Goal: Obtain resource: Download file/media

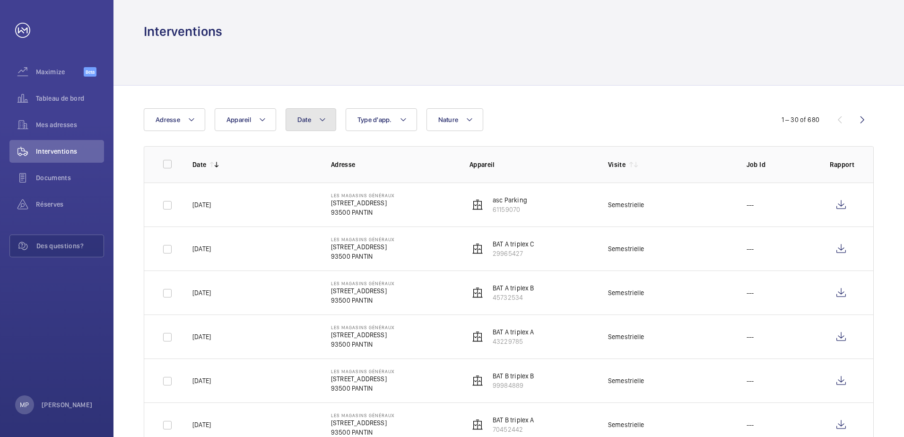
click at [323, 120] on mat-icon at bounding box center [323, 119] width 8 height 11
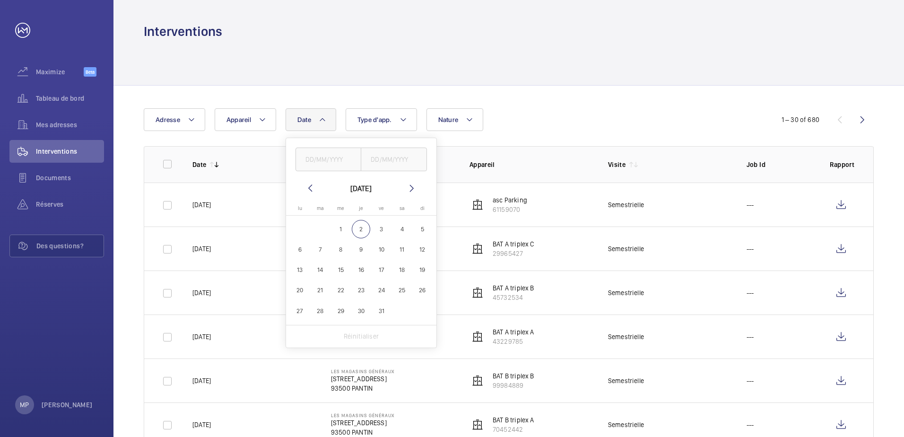
click at [307, 187] on mat-icon at bounding box center [309, 187] width 11 height 11
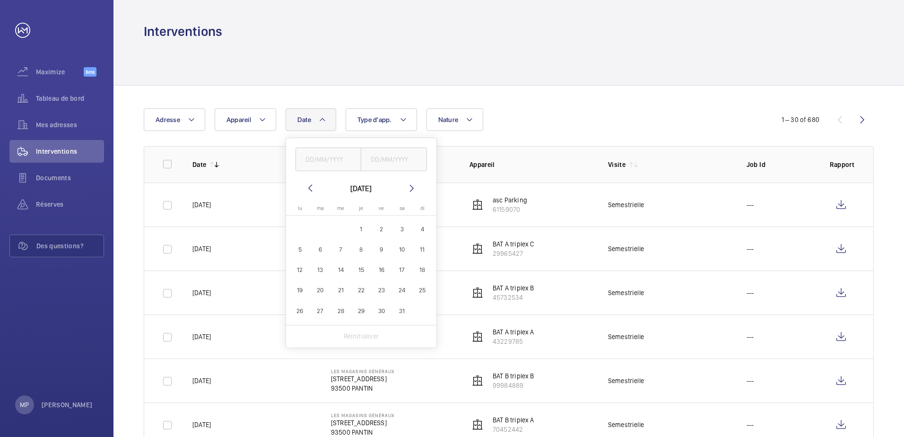
click at [307, 187] on mat-icon at bounding box center [309, 187] width 11 height 11
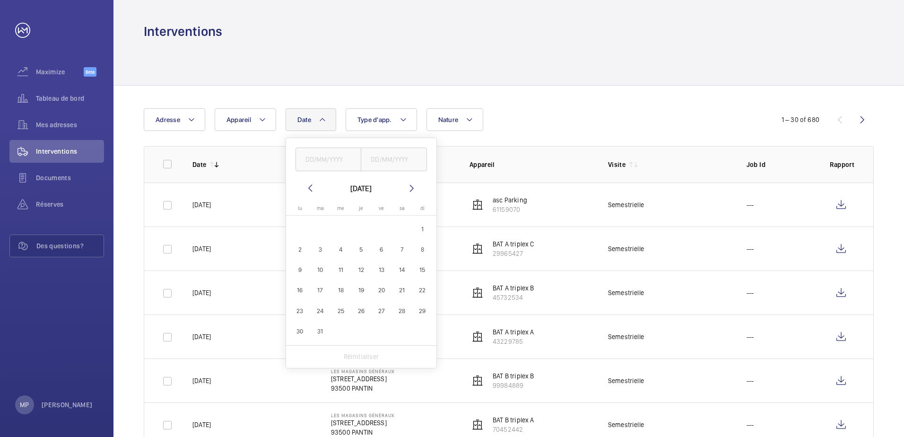
click at [412, 189] on mat-icon at bounding box center [411, 187] width 11 height 11
click at [340, 231] on span "1" at bounding box center [340, 229] width 18 height 18
type input "[DATE]"
click at [382, 312] on span "31" at bounding box center [381, 311] width 18 height 18
type input "[DATE]"
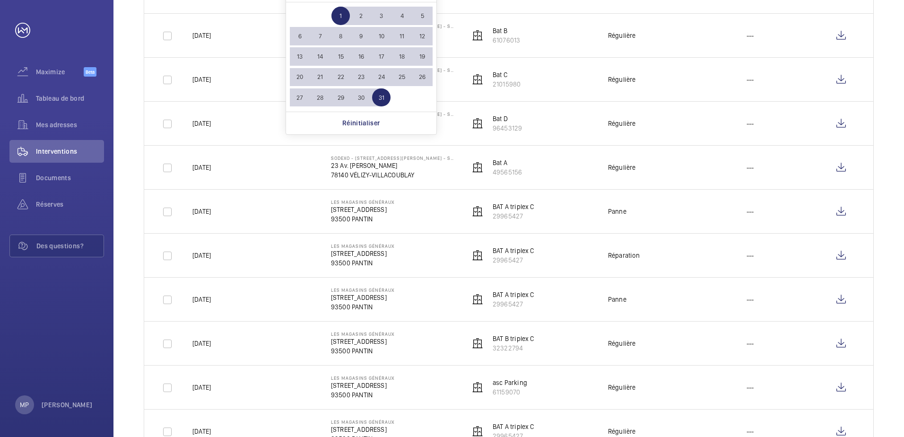
scroll to position [236, 0]
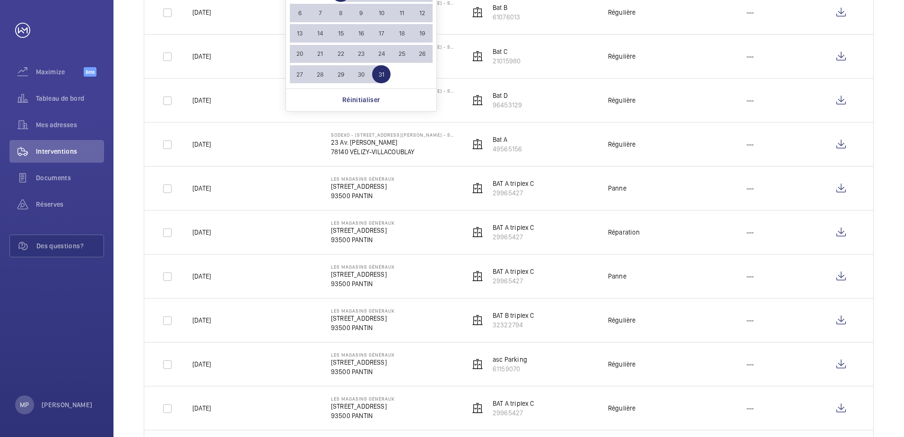
click at [509, 272] on p "BAT A triplex C" at bounding box center [514, 271] width 42 height 9
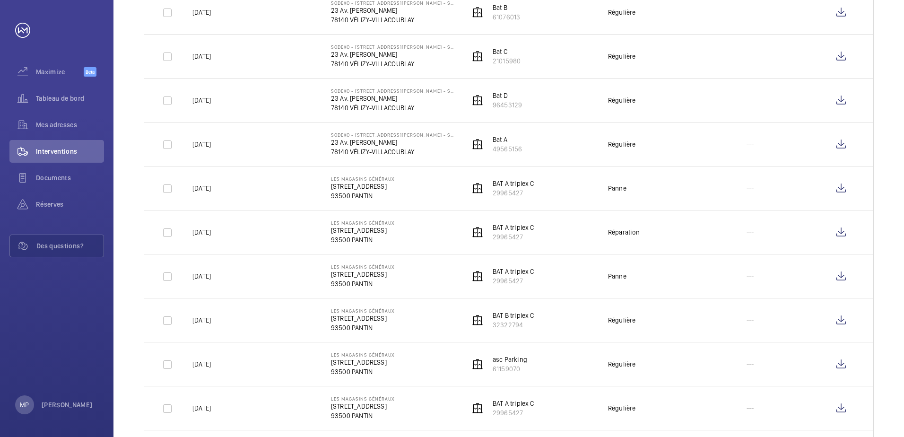
click at [503, 231] on p "BAT A triplex C" at bounding box center [514, 227] width 42 height 9
click at [840, 231] on wm-front-icon-button at bounding box center [841, 232] width 23 height 23
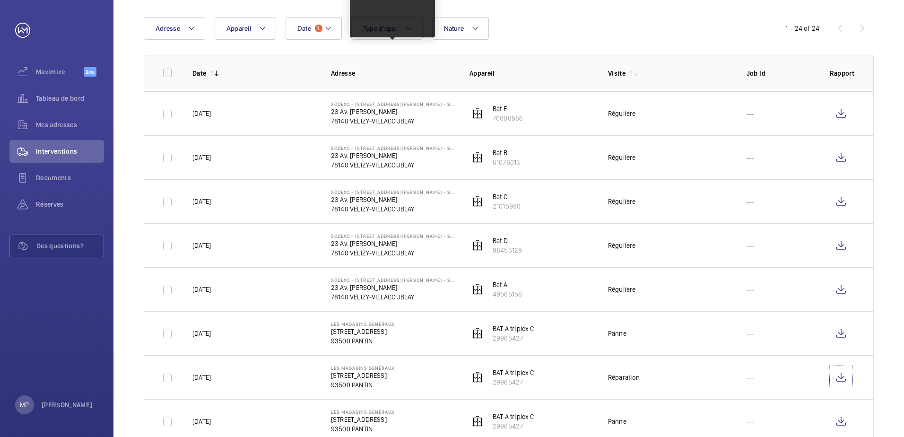
scroll to position [0, 0]
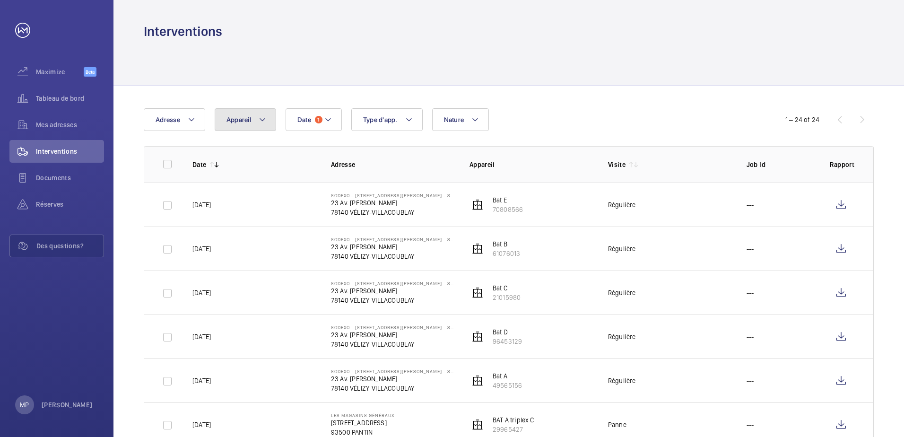
click at [261, 119] on mat-icon at bounding box center [263, 119] width 8 height 11
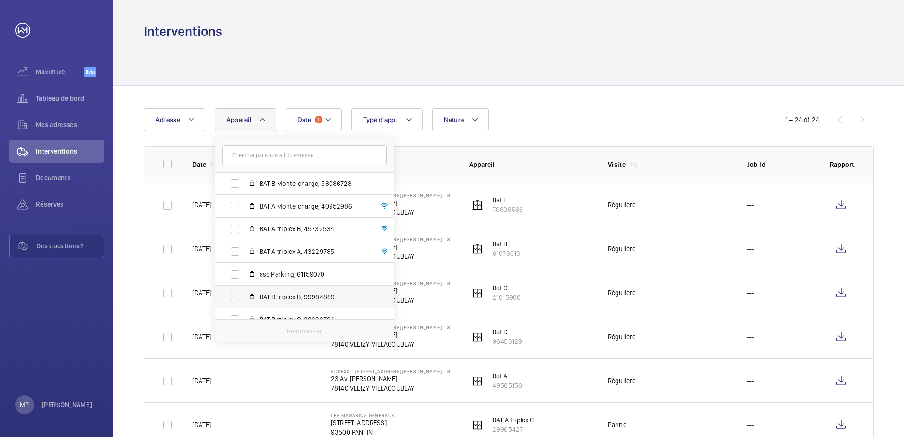
scroll to position [80, 0]
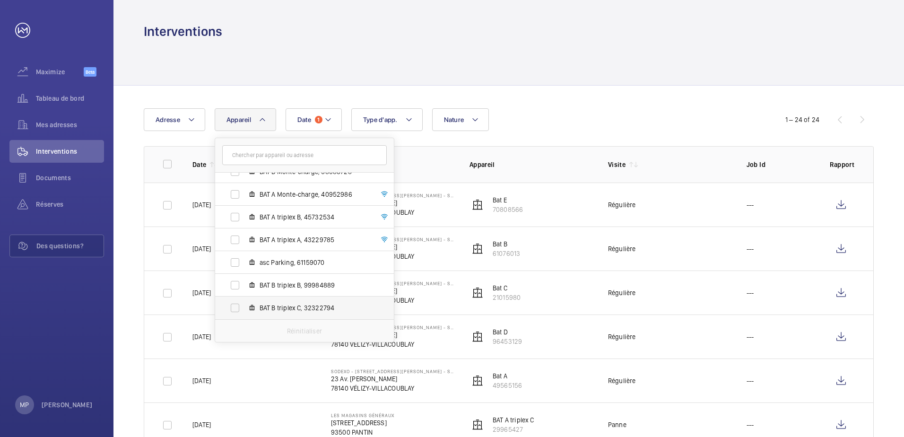
click at [260, 306] on span "BAT B triplex C, 32322794" at bounding box center [315, 307] width 110 height 9
click at [244, 306] on input "BAT B triplex C, 32322794" at bounding box center [234, 307] width 19 height 19
checkbox input "true"
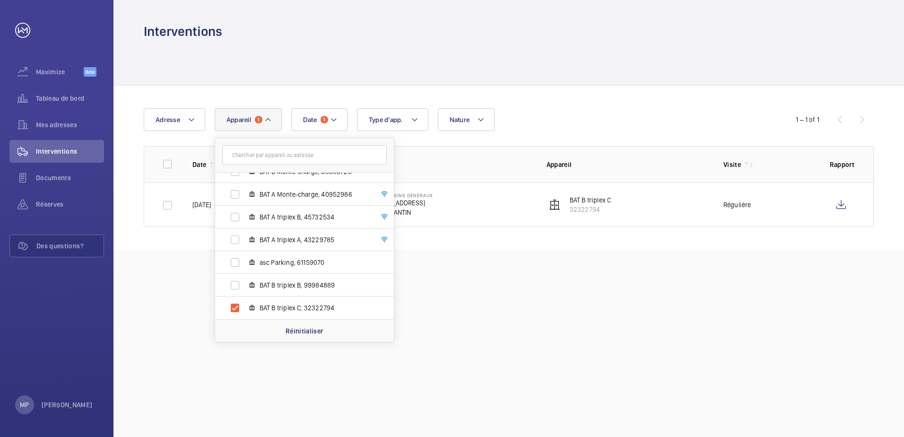
click at [540, 275] on div "Interventions Date 1 Adresse Appareil 1 Les Magasins Généraux - [STREET_ADDRESS…" at bounding box center [508, 218] width 790 height 437
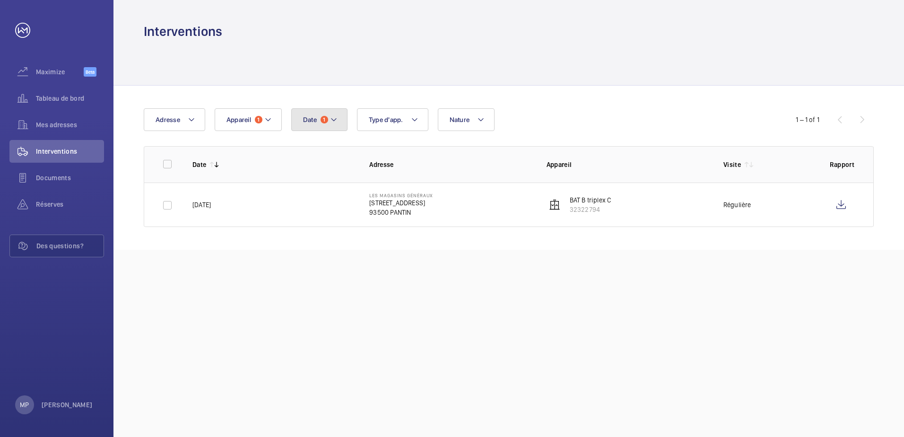
click at [333, 119] on mat-icon at bounding box center [334, 119] width 8 height 11
click at [315, 185] on mat-icon at bounding box center [315, 187] width 11 height 11
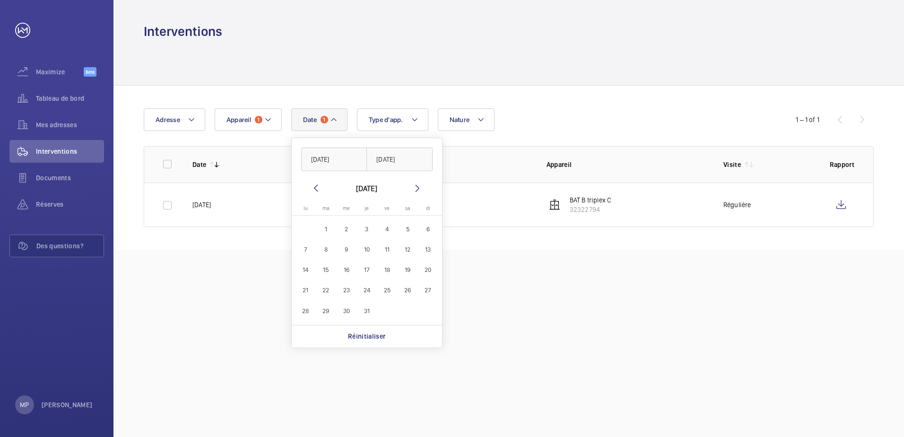
click at [315, 185] on mat-icon at bounding box center [315, 187] width 11 height 11
click at [312, 187] on mat-icon at bounding box center [315, 187] width 11 height 11
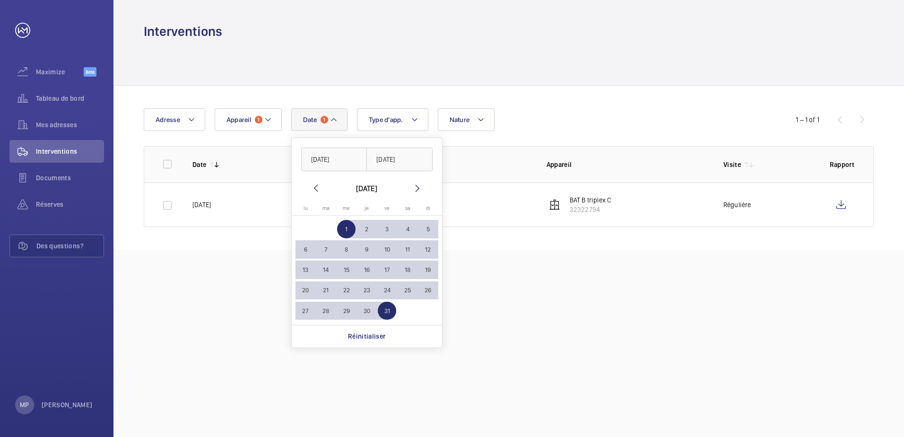
click at [312, 187] on mat-icon at bounding box center [315, 187] width 11 height 11
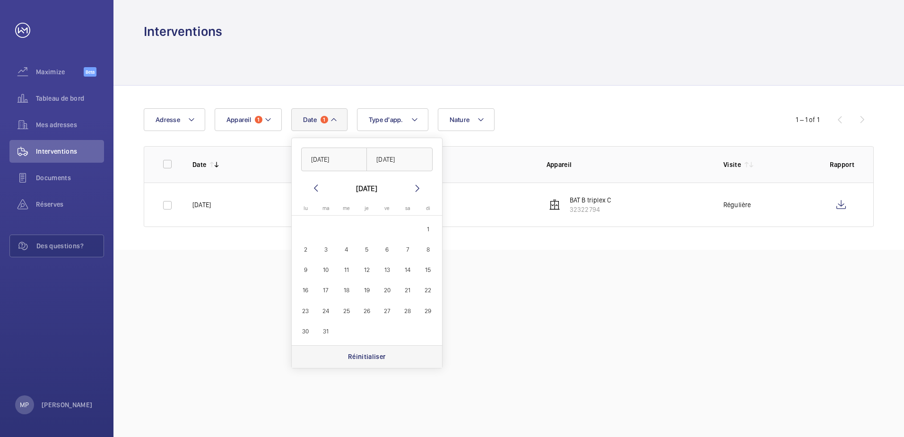
click at [366, 354] on p "Réinitialiser" at bounding box center [367, 356] width 38 height 9
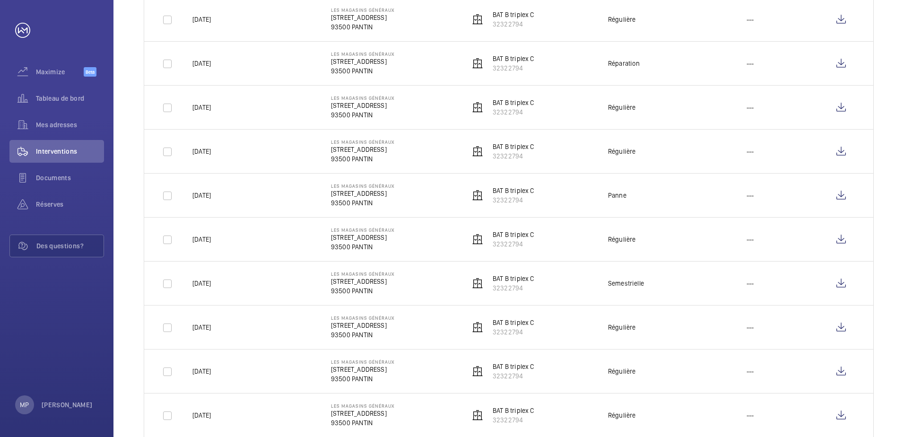
scroll to position [520, 0]
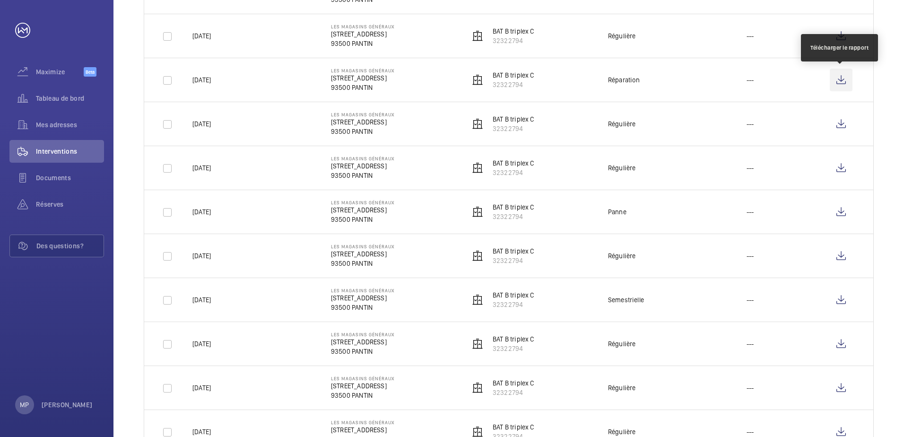
click at [842, 80] on wm-front-icon-button at bounding box center [841, 80] width 23 height 23
